Goal: Ask a question

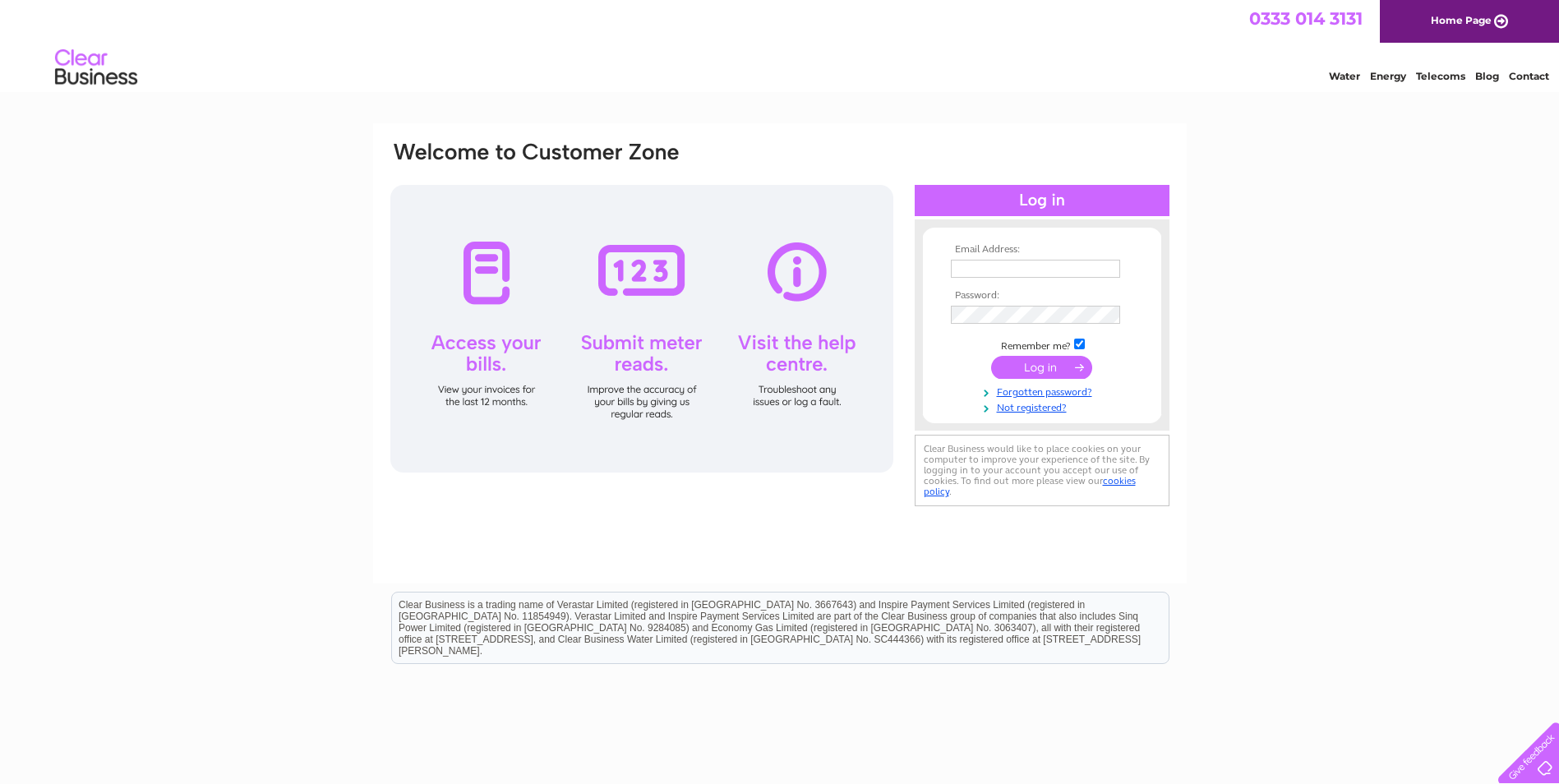
type input "robertbeckandsons@hotmail.co.uk"
click at [1022, 370] on input "submit" at bounding box center [1041, 367] width 101 height 23
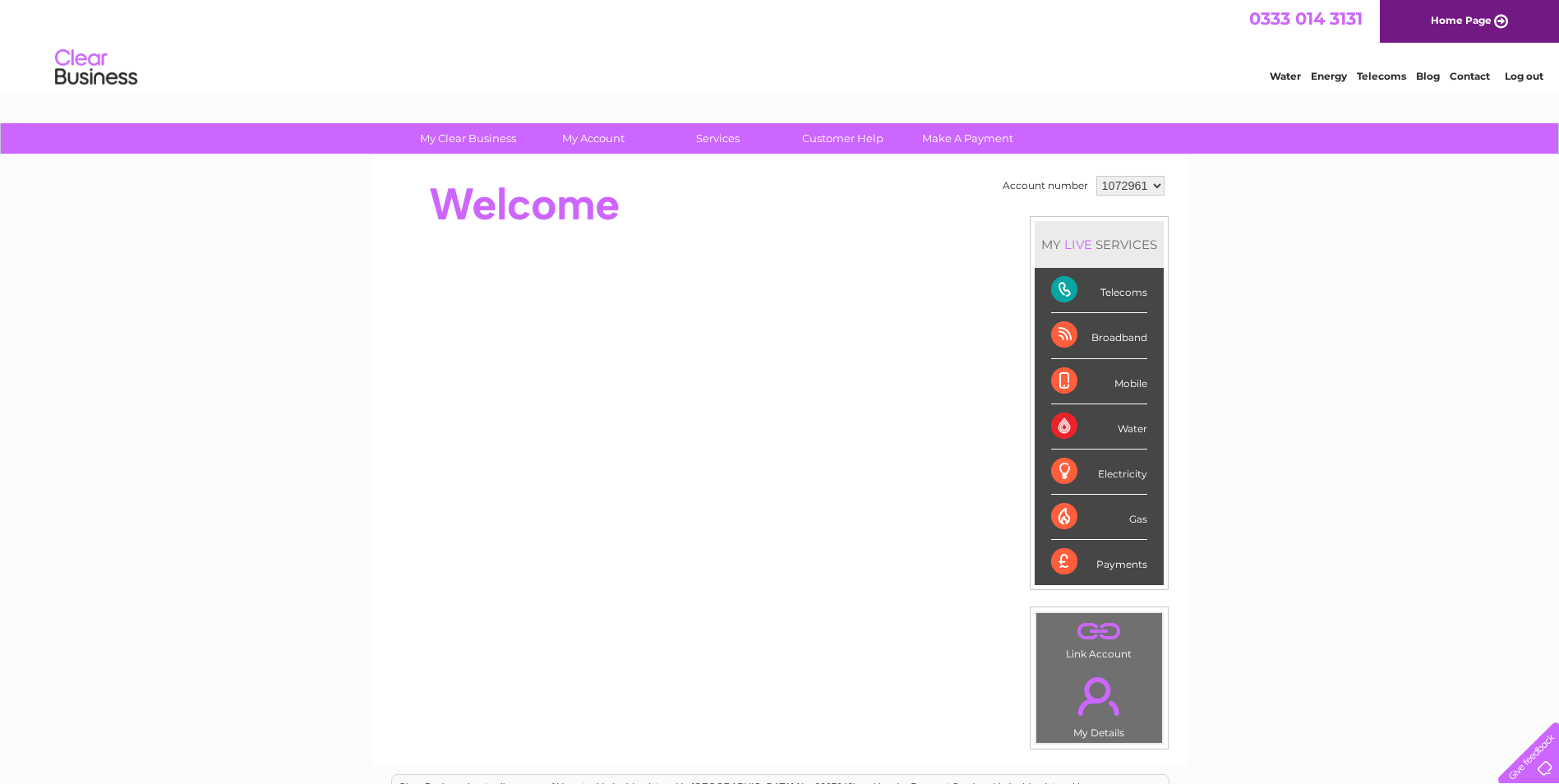
click at [1113, 299] on div "Telecoms" at bounding box center [1099, 290] width 96 height 45
click at [861, 145] on link "Customer Help" at bounding box center [843, 139] width 135 height 30
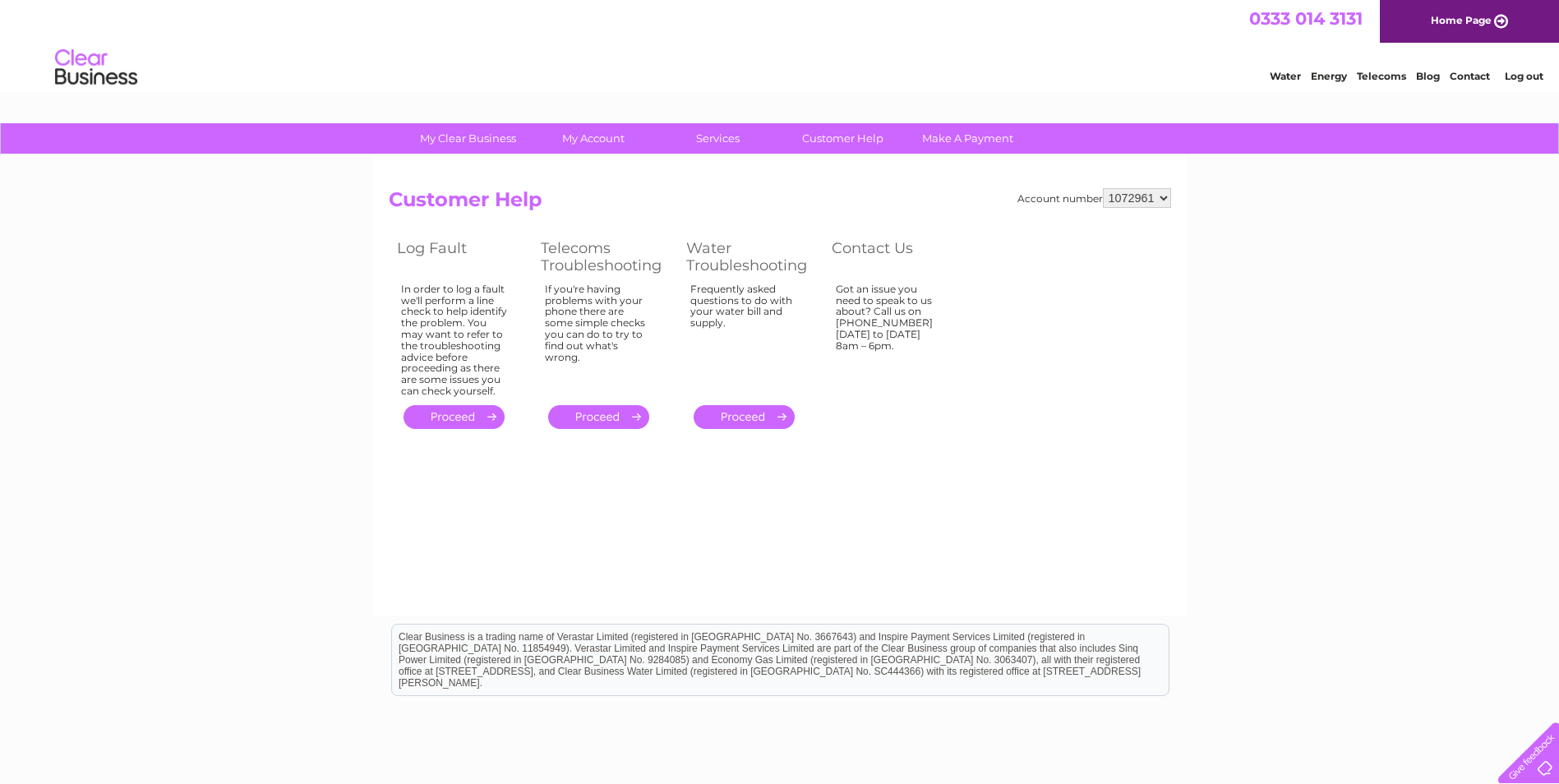
click at [449, 416] on link "." at bounding box center [453, 417] width 101 height 24
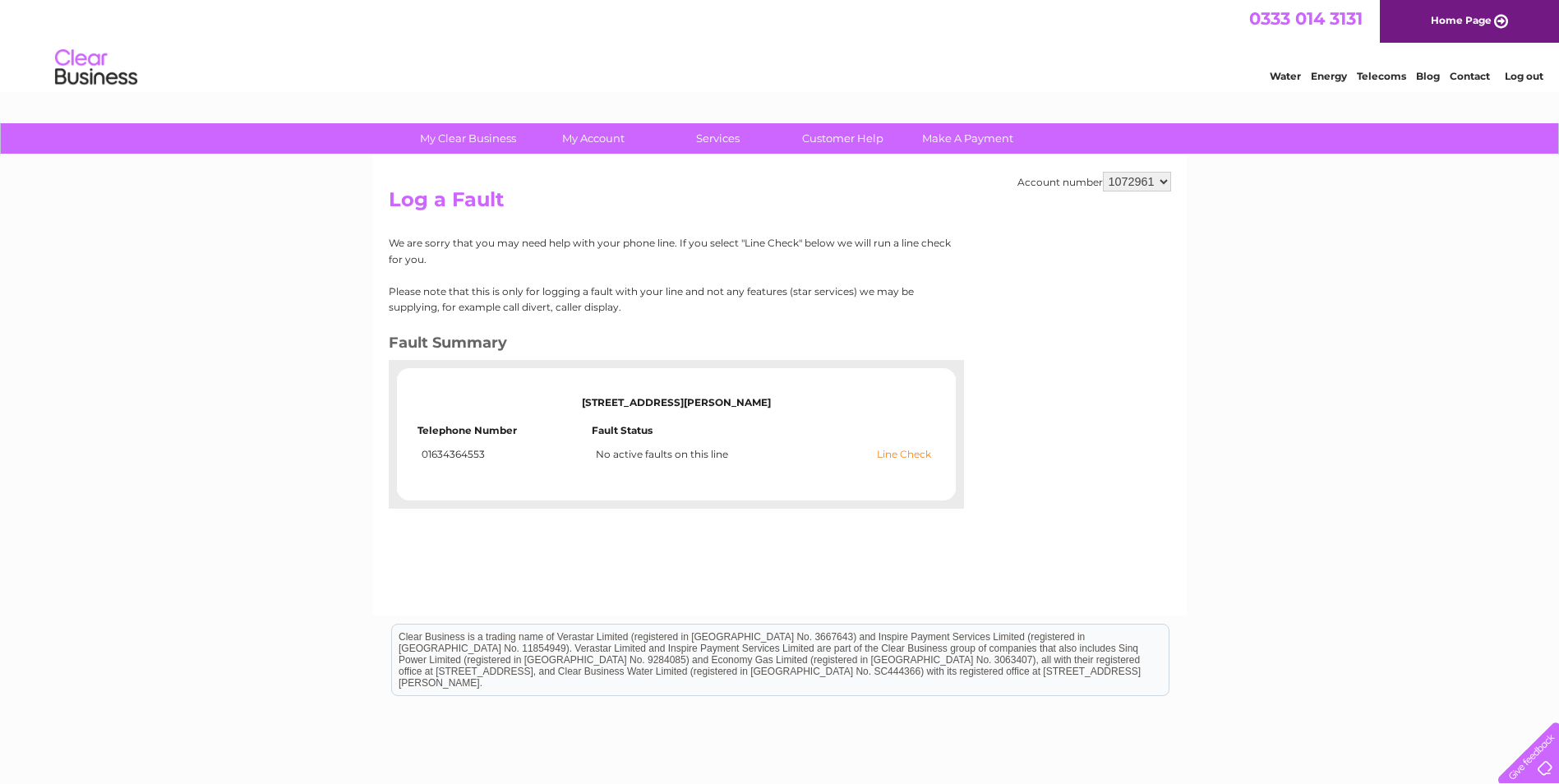
click at [909, 454] on link "Line Check" at bounding box center [904, 454] width 54 height 12
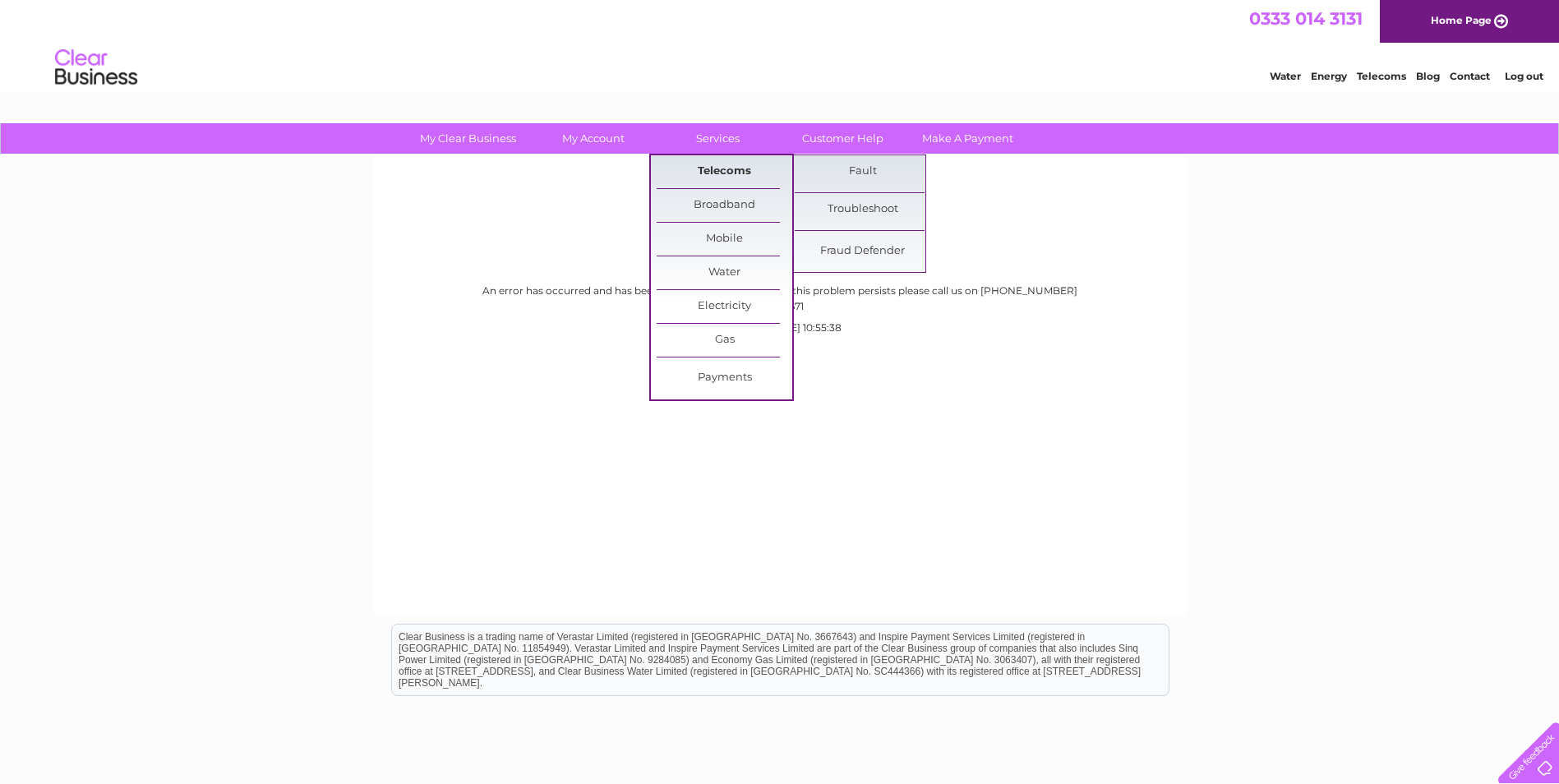
click at [727, 169] on link "Telecoms" at bounding box center [724, 172] width 135 height 33
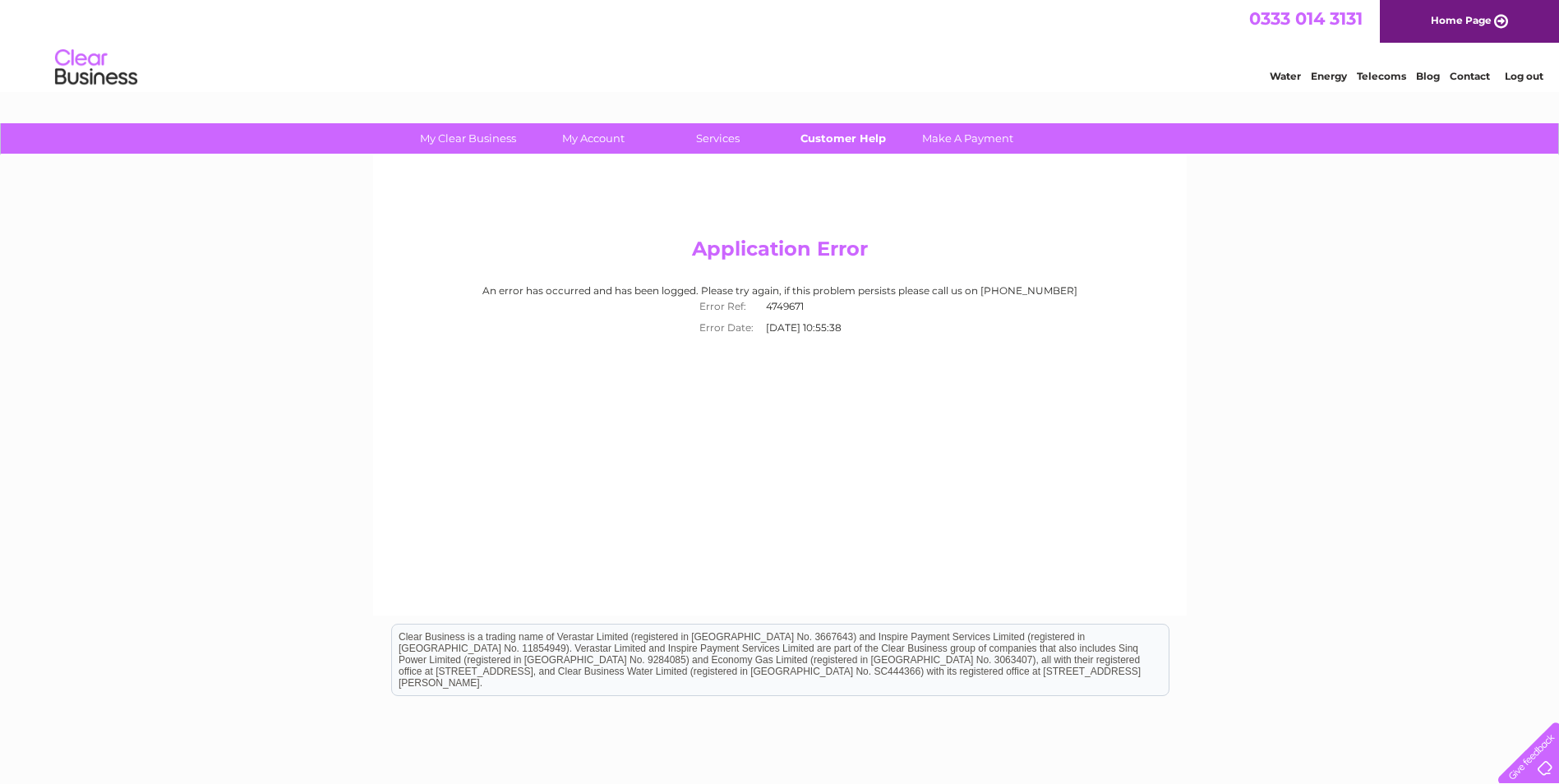
click at [811, 144] on link "Customer Help" at bounding box center [843, 139] width 135 height 30
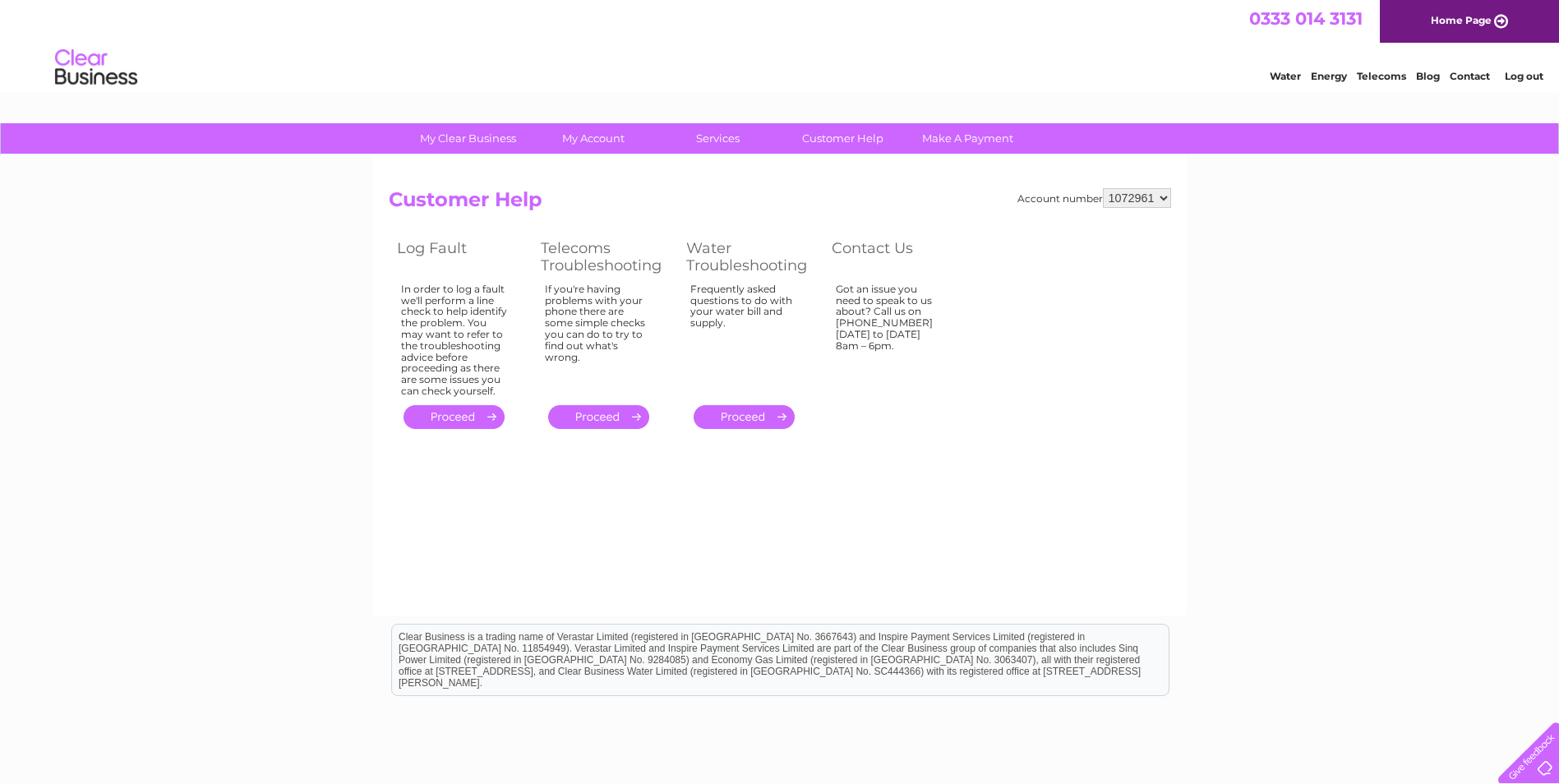
click at [602, 417] on link "." at bounding box center [598, 417] width 101 height 24
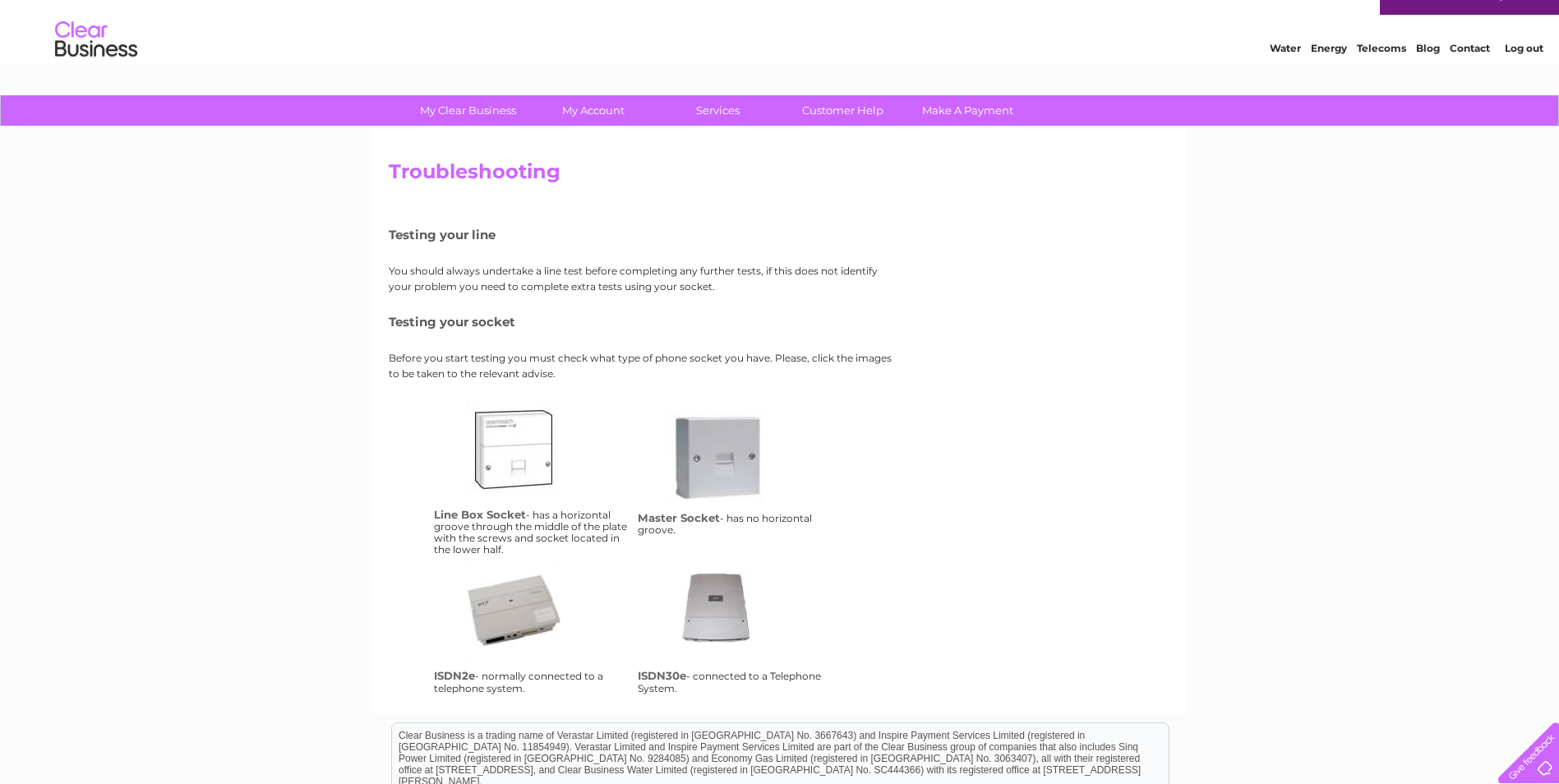
scroll to position [5, 0]
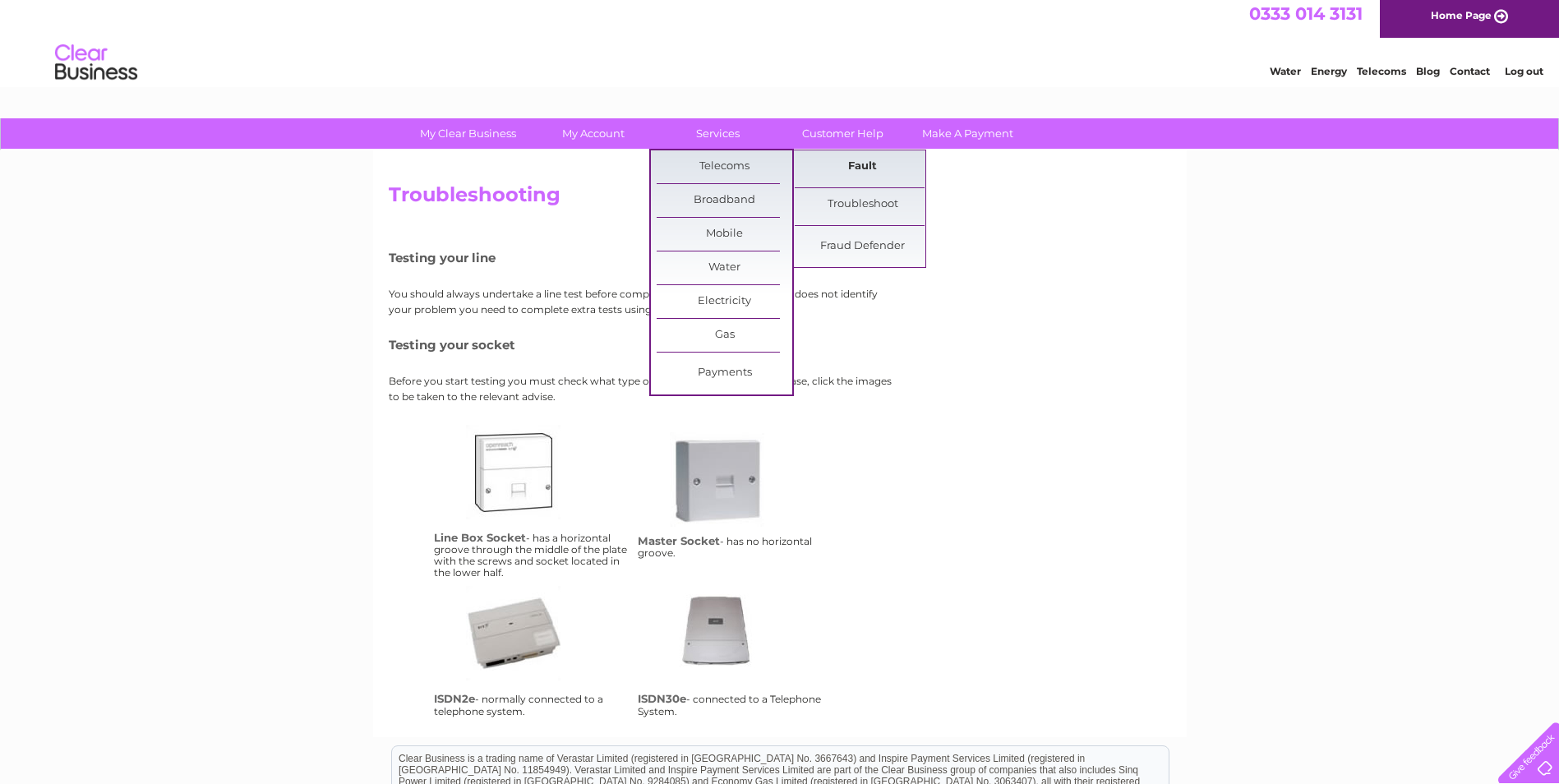
click at [855, 171] on link "Fault" at bounding box center [862, 167] width 135 height 33
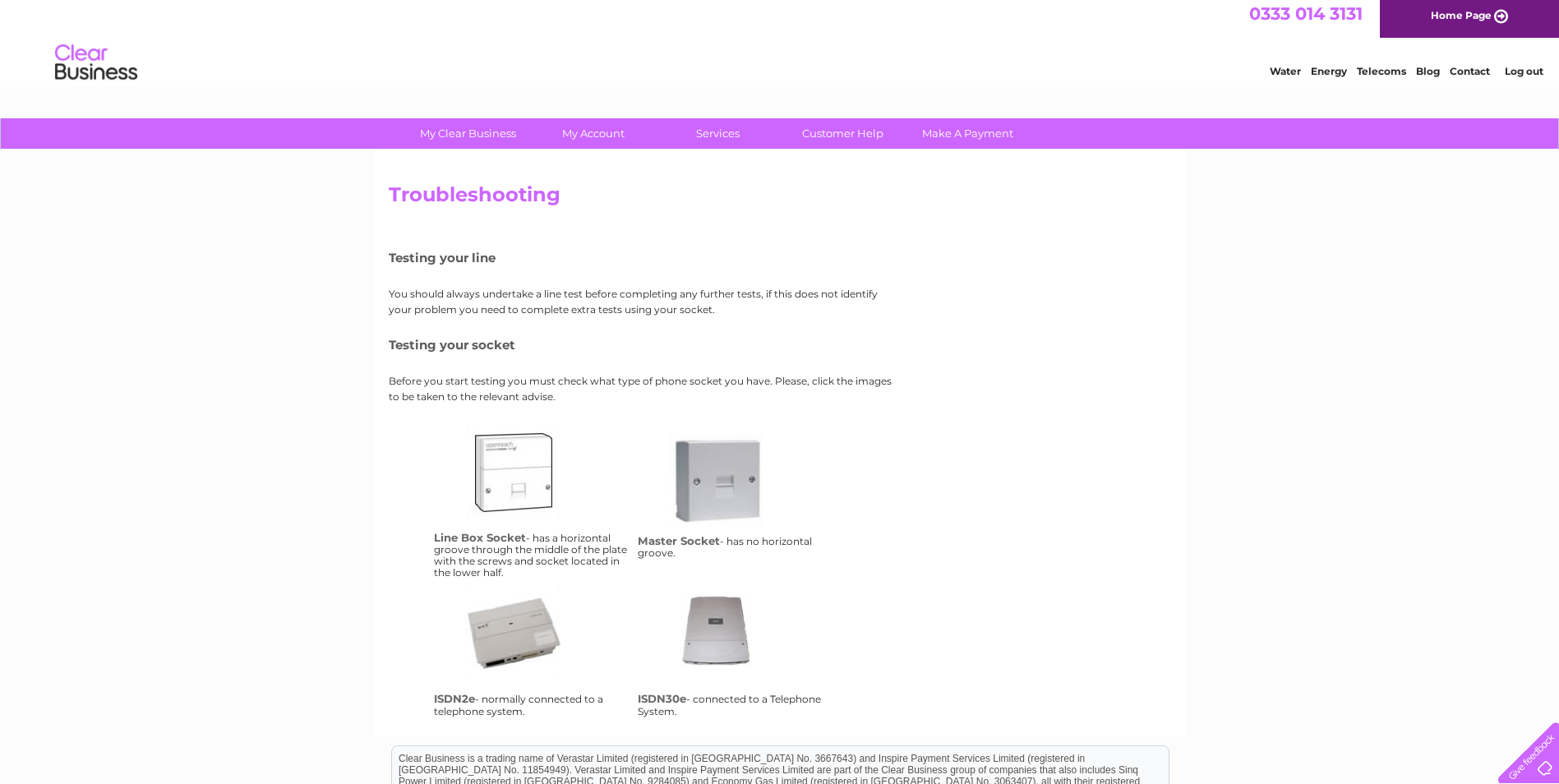
click at [1548, 752] on div at bounding box center [1525, 749] width 68 height 68
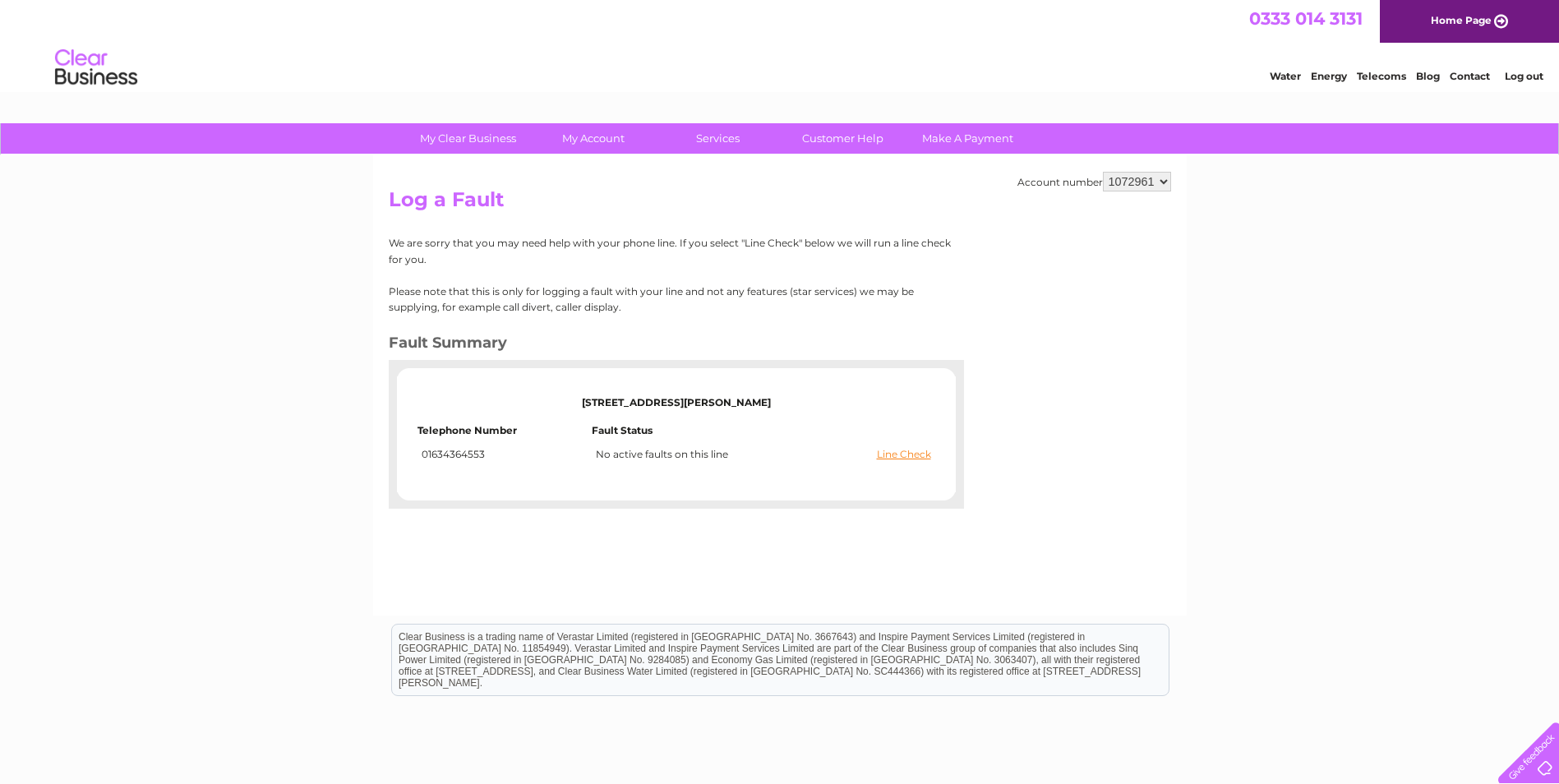
click at [213, 330] on div "My Clear Business Login Details My Details My Preferences Link Account My Accou…" at bounding box center [779, 510] width 1559 height 773
